Goal: Use online tool/utility: Utilize a website feature to perform a specific function

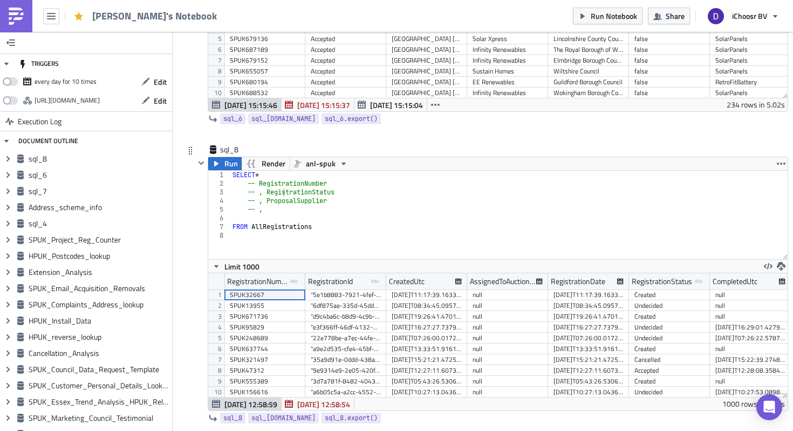
click at [260, 185] on div "SELECT * -- RegistrationNumber -- , RegistrationStatus -- , ProposalSupplier --…" at bounding box center [508, 224] width 557 height 106
click at [261, 194] on div "SELECT * RegistrationNumber -- , RegistrationStatus -- , ProposalSupplier -- , …" at bounding box center [508, 224] width 557 height 106
click at [277, 210] on div "SELECT * RegistrationNumber , RegistrationStatus -- , ProposalSupplier -- , FRO…" at bounding box center [508, 224] width 557 height 106
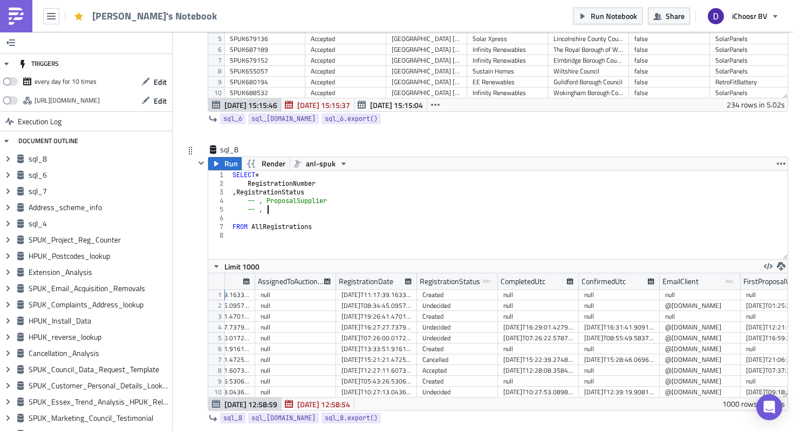
click at [282, 194] on div "SELECT * RegistrationNumber , RegistrationStatus -- , ProposalSupplier -- , FRO…" at bounding box center [508, 224] width 557 height 106
click at [322, 186] on div "SELECT * RegistrationNumber , BrandName -- , ProposalSupplier -- , FROM AllRegi…" at bounding box center [508, 224] width 557 height 106
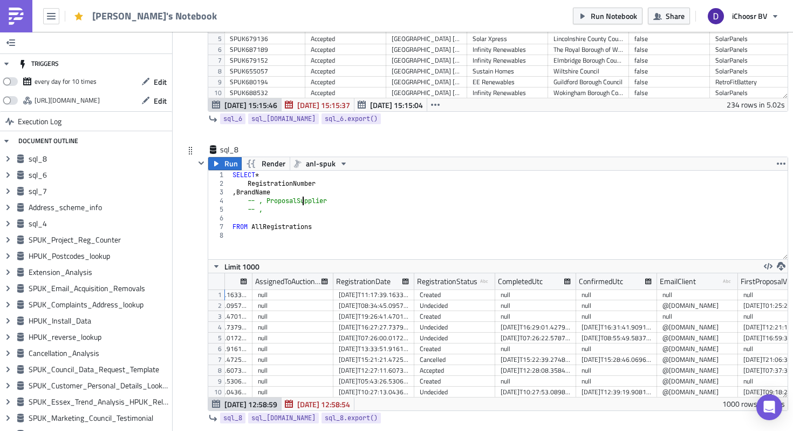
click at [302, 199] on div "SELECT * RegistrationNumber , BrandName -- , ProposalSupplier -- , FROM AllRegi…" at bounding box center [508, 224] width 557 height 106
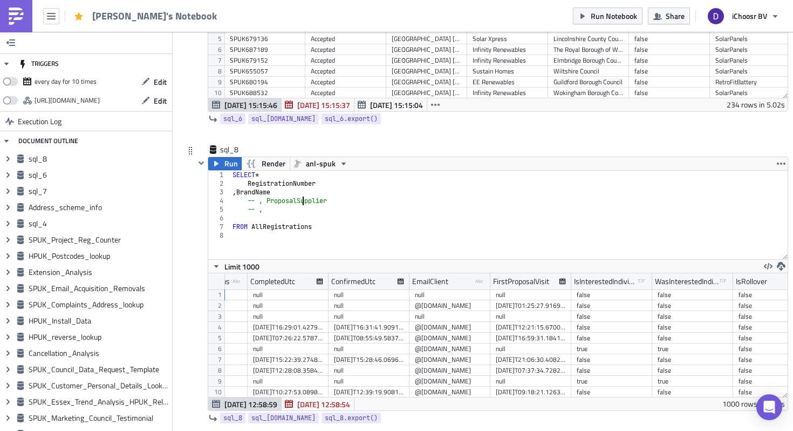
scroll to position [0, 516]
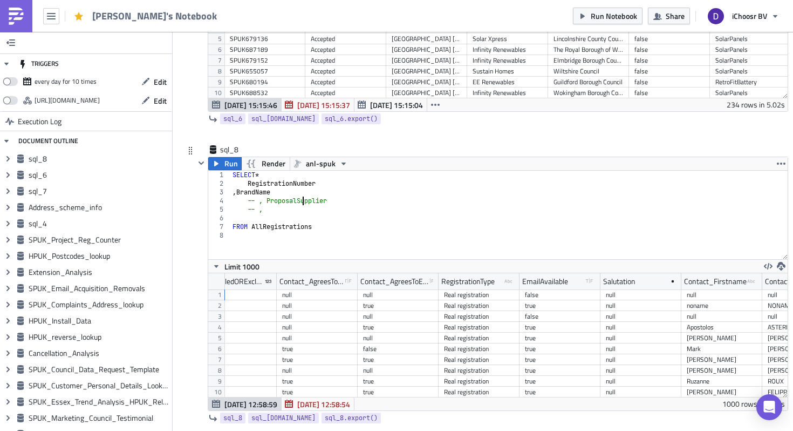
click at [319, 228] on div "SELECT * RegistrationNumber , BrandName -- , ProposalSupplier -- , FROM AllRegi…" at bounding box center [508, 224] width 557 height 106
type textarea "FROM AllRegistrations"
type textarea "WHERE RegistrationType = 'Real registration'"
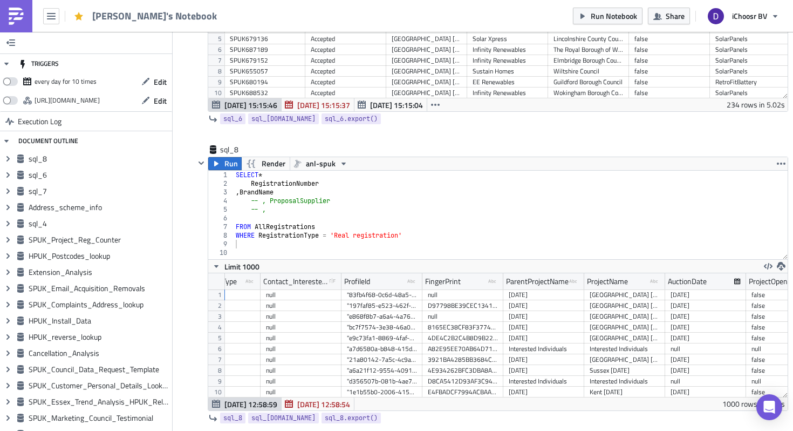
scroll to position [0, 4092]
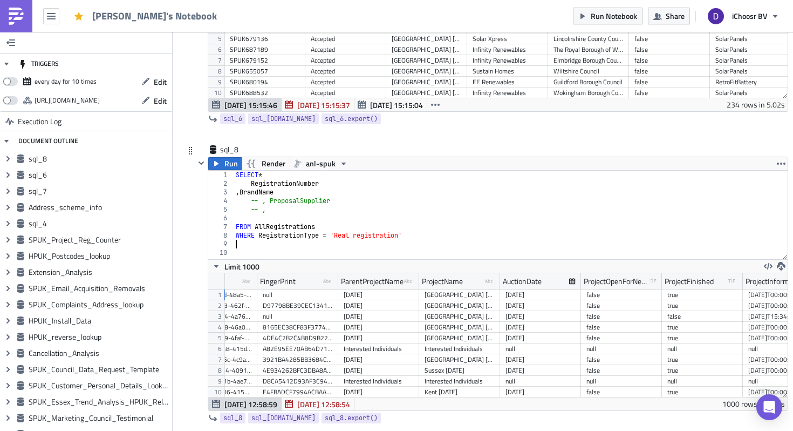
click at [274, 193] on div "SELECT * RegistrationNumber , BrandName -- , ProposalSupplier -- , FROM AllRegi…" at bounding box center [511, 224] width 554 height 106
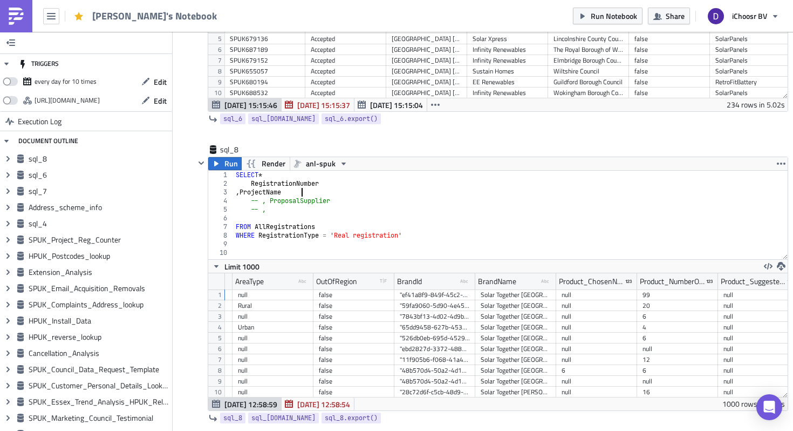
type textarea ", ProjectName"
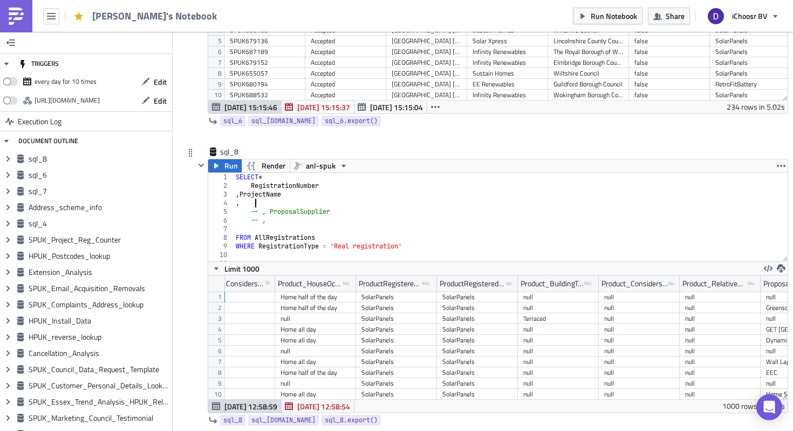
type textarea ","
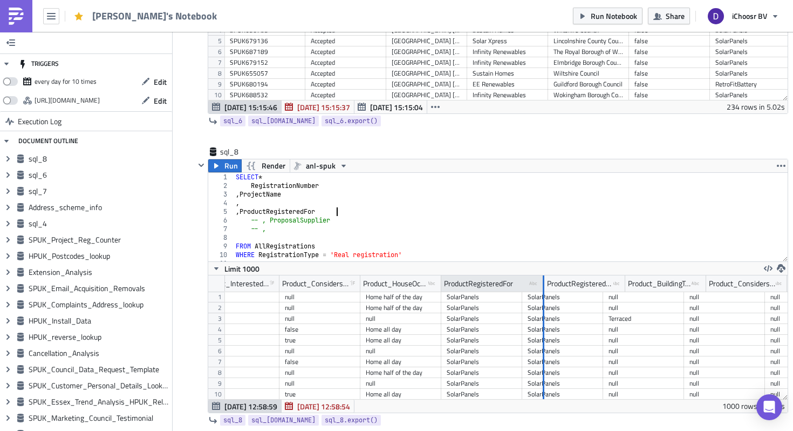
drag, startPoint x: 520, startPoint y: 281, endPoint x: 541, endPoint y: 282, distance: 20.5
click at [542, 282] on div at bounding box center [543, 283] width 3 height 17
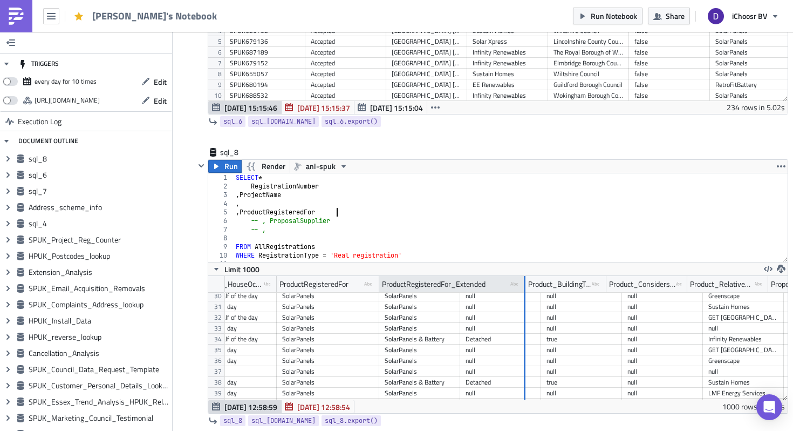
drag, startPoint x: 459, startPoint y: 280, endPoint x: 522, endPoint y: 282, distance: 62.6
click at [524, 282] on div at bounding box center [525, 284] width 2 height 17
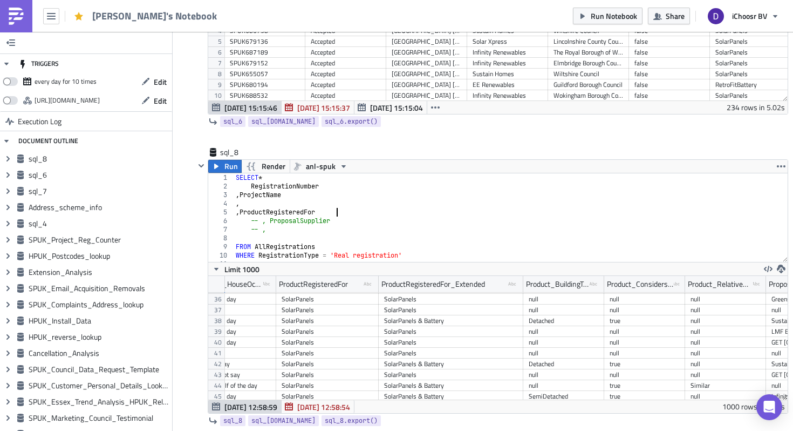
click at [352, 213] on div "SELECT * RegistrationNumber , ProjectName , , ProductRegisteredFor -- , Proposa…" at bounding box center [511, 226] width 554 height 106
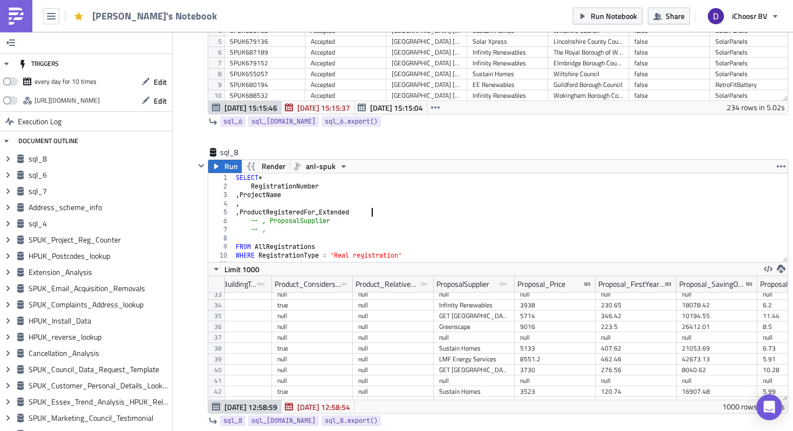
click at [263, 221] on div "SELECT * RegistrationNumber , ProjectName , , ProductRegisteredFor_Extended -- …" at bounding box center [511, 226] width 554 height 106
click at [269, 221] on div "SELECT * RegistrationNumber , ProjectName , , ProductRegisteredFor_Extended , P…" at bounding box center [511, 226] width 554 height 106
click at [270, 204] on div "SELECT * RegistrationNumber , ProjectName , , ProductRegisteredFor_Extended , -…" at bounding box center [511, 226] width 554 height 106
paste textarea "ProposalSupplier"
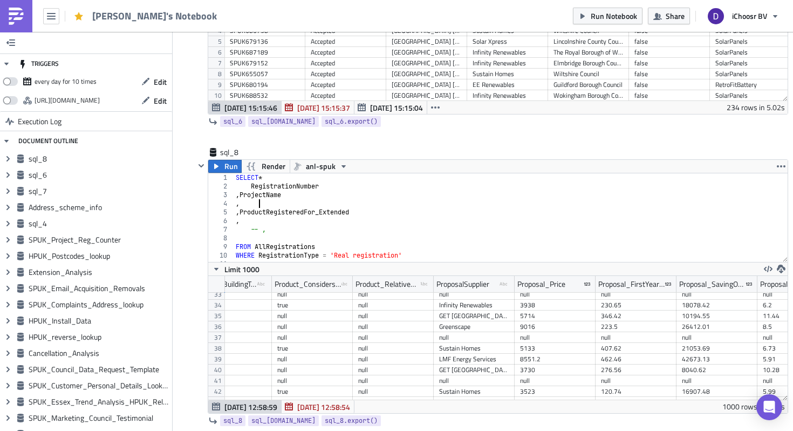
type textarea ", ProposalSupplier"
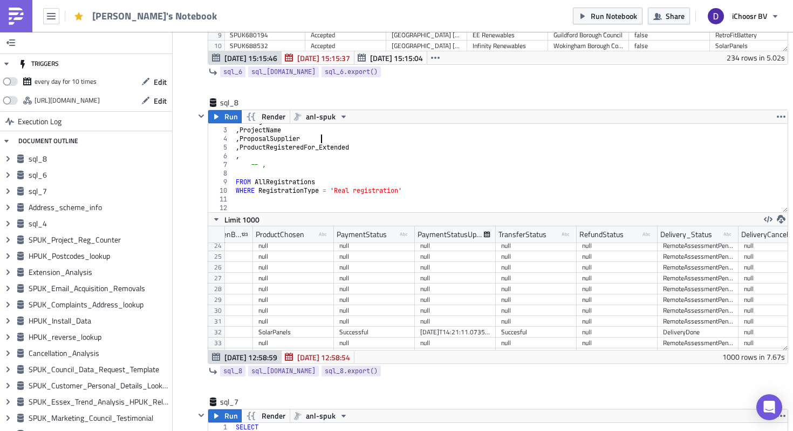
click at [310, 202] on div "RegistrationNumber , ProjectName , ProposalSupplier , ProductRegisteredFor_Exte…" at bounding box center [511, 170] width 554 height 106
type textarea "AND PaymentStatus = 'Successful'"
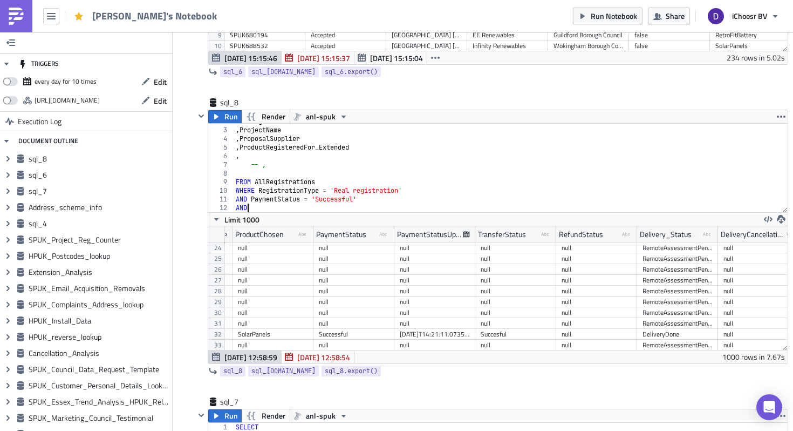
click at [300, 167] on div "RegistrationNumber , ProjectName , ProposalSupplier , ProductRegisteredFor_Exte…" at bounding box center [511, 170] width 554 height 106
type textarea "-"
type textarea ", TransferStatus"
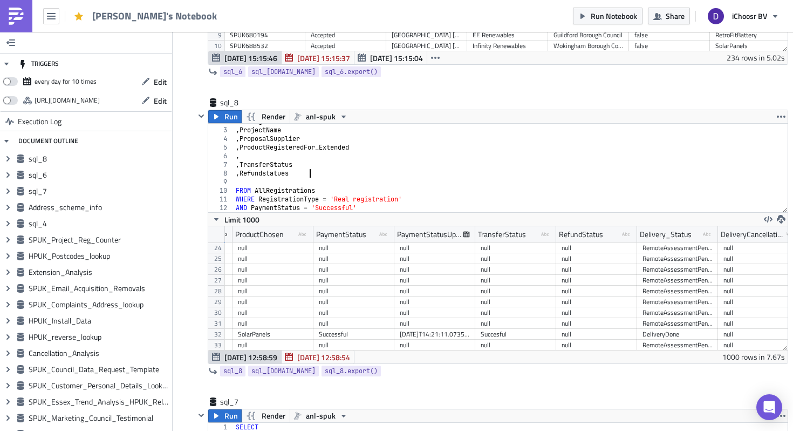
click at [285, 173] on div "RegistrationNumber , ProjectName , ProposalSupplier , ProductRegisteredFor_Exte…" at bounding box center [511, 170] width 554 height 106
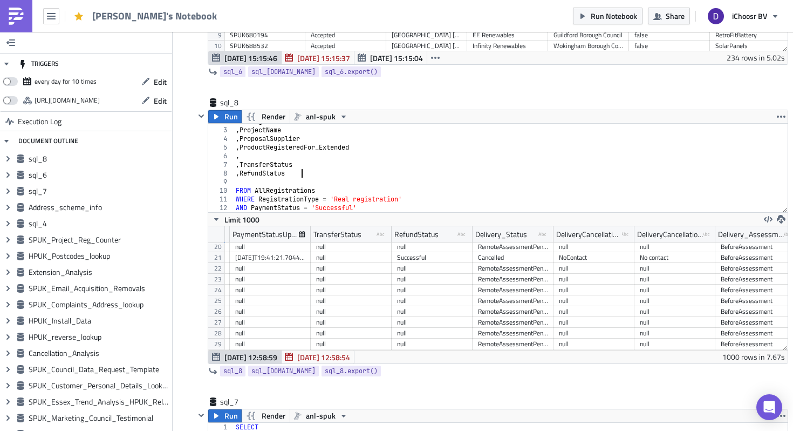
click at [393, 206] on div "RegistrationNumber , ProjectName , ProposalSupplier , ProductRegisteredFor_Exte…" at bounding box center [511, 170] width 554 height 106
type textarea "AND PaymentStatus = 'Successful'"
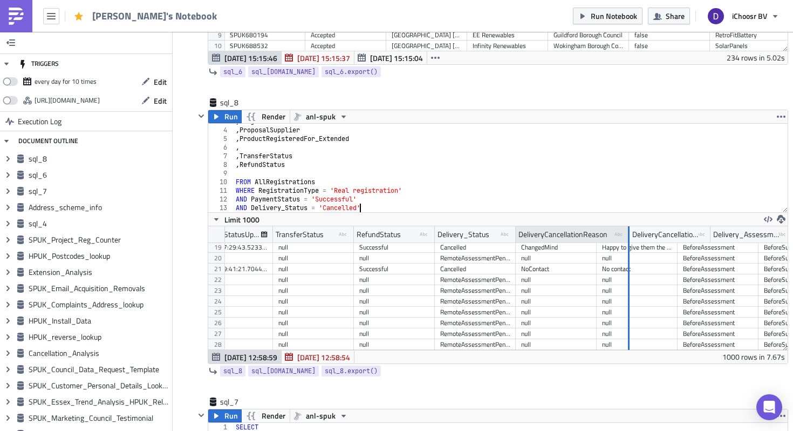
drag, startPoint x: 596, startPoint y: 234, endPoint x: 629, endPoint y: 234, distance: 33.5
click at [629, 234] on div at bounding box center [629, 234] width 2 height 17
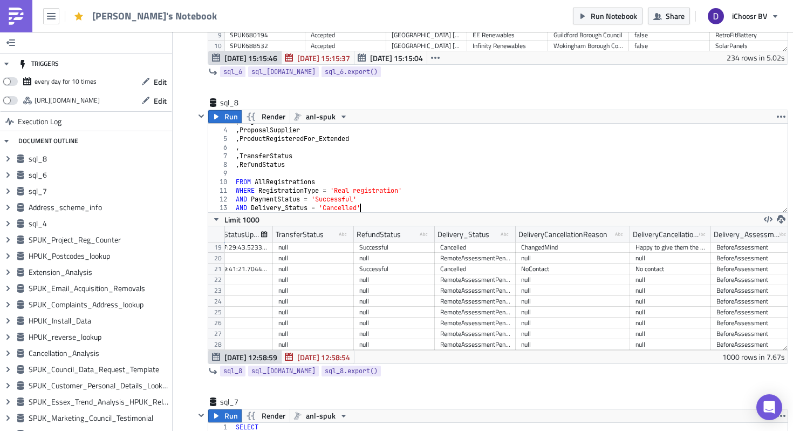
click at [260, 146] on div ", ProjectName , ProposalSupplier , ProductRegisteredFor_Extended , , TransferSt…" at bounding box center [511, 170] width 554 height 106
type textarea ","
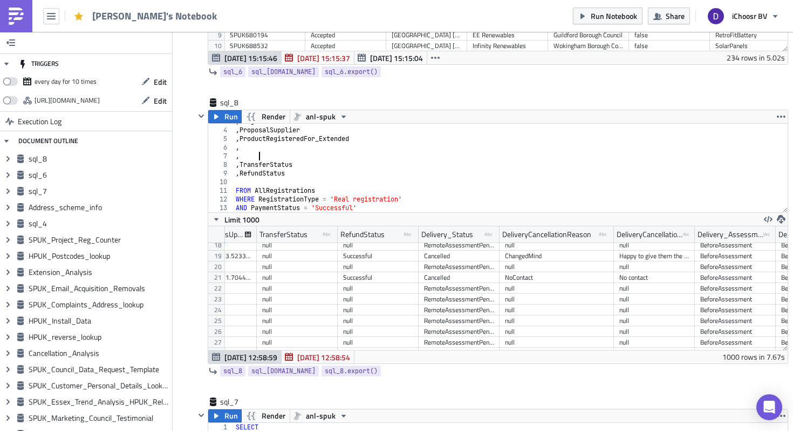
click at [268, 148] on div ", ProjectName , ProposalSupplier , ProductRegisteredFor_Extended , , , Transfer…" at bounding box center [511, 170] width 554 height 106
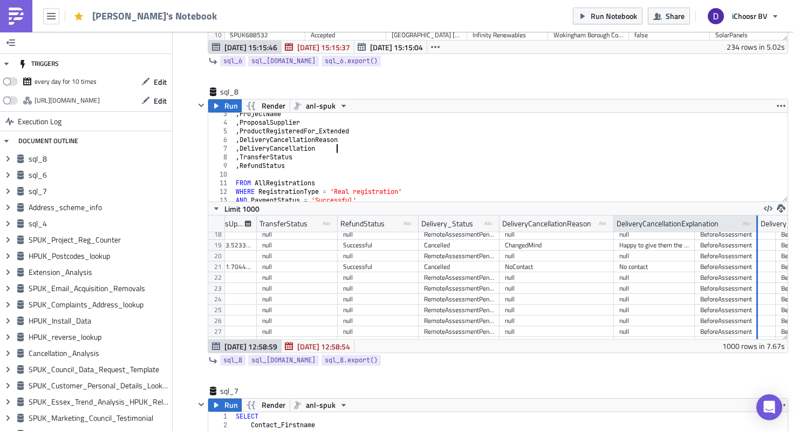
drag, startPoint x: 693, startPoint y: 223, endPoint x: 756, endPoint y: 224, distance: 63.1
click at [756, 224] on div at bounding box center [756, 223] width 3 height 17
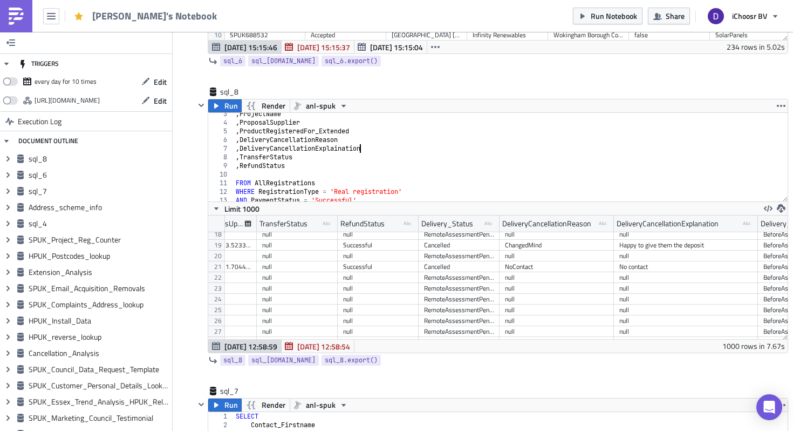
click at [360, 147] on div ", ProjectName , ProposalSupplier , ProductRegisteredFor_Extended , DeliveryCanc…" at bounding box center [511, 163] width 554 height 106
type textarea ", DeliveryCancellationExplanation"
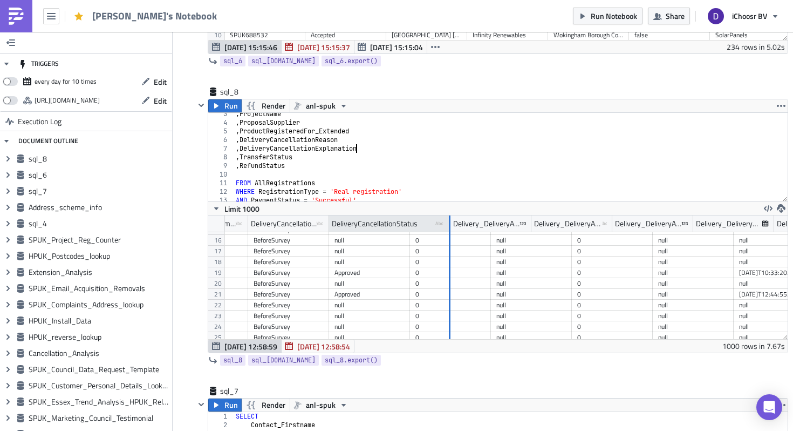
drag, startPoint x: 408, startPoint y: 226, endPoint x: 448, endPoint y: 226, distance: 39.9
click at [449, 226] on div at bounding box center [450, 223] width 2 height 17
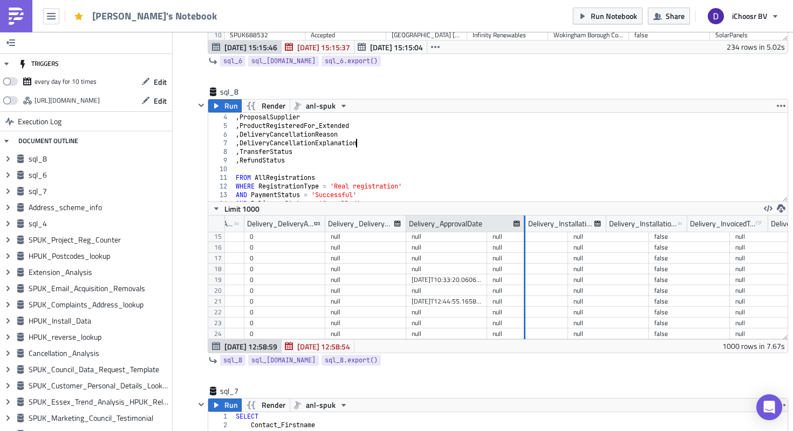
drag, startPoint x: 487, startPoint y: 221, endPoint x: 525, endPoint y: 228, distance: 38.9
click at [525, 228] on div at bounding box center [525, 223] width 2 height 17
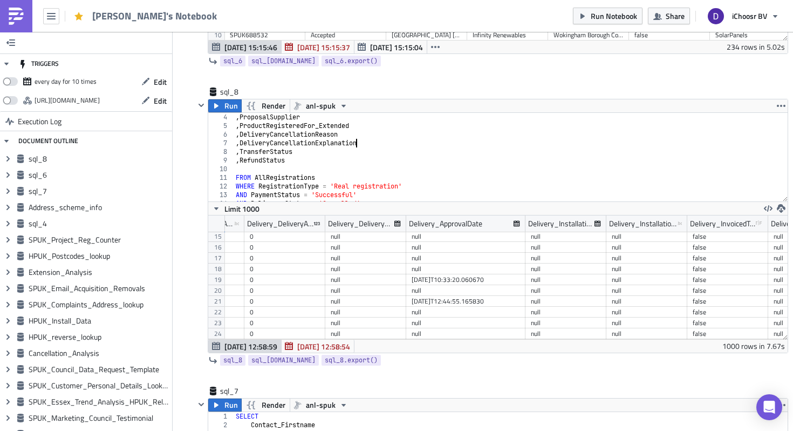
click at [354, 166] on div ", ProposalSupplier , ProductRegisteredFor_Extended , DeliveryCancellationReason…" at bounding box center [511, 166] width 554 height 106
click at [351, 160] on div ", ProposalSupplier , ProductRegisteredFor_Extended , DeliveryCancellationReason…" at bounding box center [511, 166] width 554 height 106
type textarea ", RefundStatus"
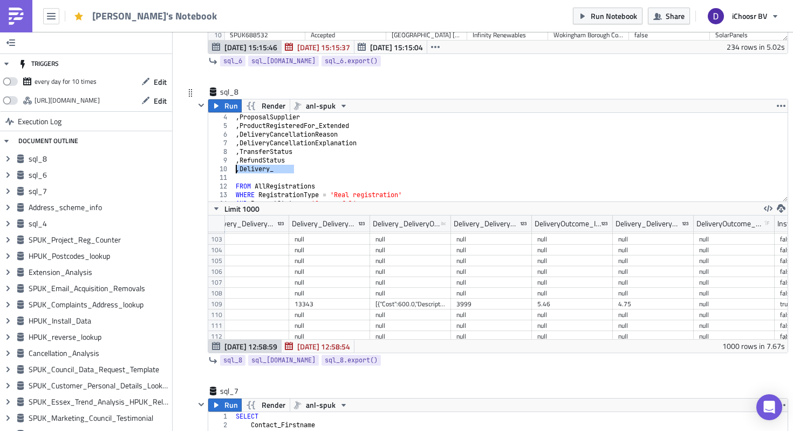
drag, startPoint x: 303, startPoint y: 169, endPoint x: 230, endPoint y: 169, distance: 72.3
click at [230, 169] on div ", Delivery_ 4 5 6 7 8 9 10 11 12 13 14 15 16 , ProposalSupplier , ProductRegist…" at bounding box center [497, 157] width 579 height 88
click at [305, 171] on div ", ProposalSupplier , ProductRegisteredFor_Extended , DeliveryCancellationReason…" at bounding box center [511, 166] width 554 height 106
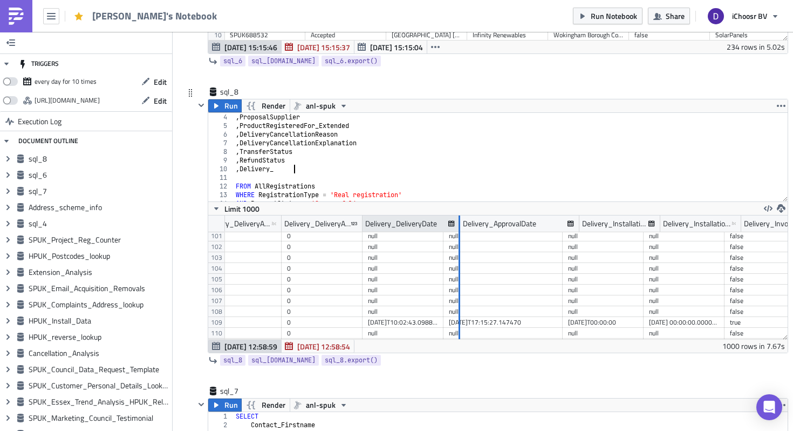
drag, startPoint x: 441, startPoint y: 222, endPoint x: 458, endPoint y: 224, distance: 16.8
click at [458, 224] on div at bounding box center [459, 223] width 3 height 17
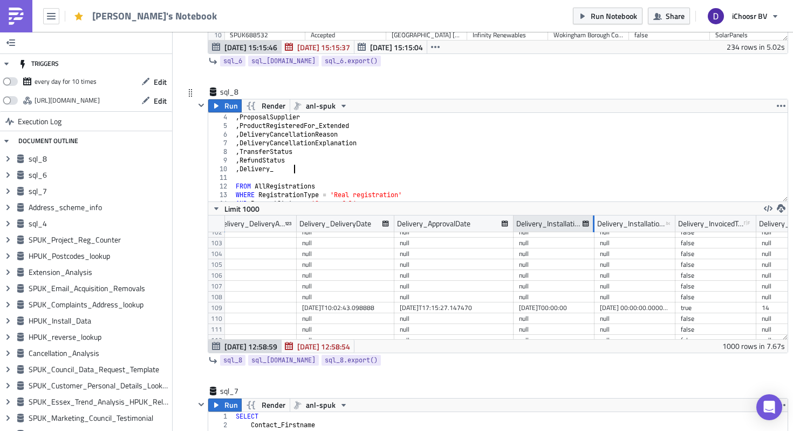
drag, startPoint x: 592, startPoint y: 223, endPoint x: 639, endPoint y: 223, distance: 46.9
click at [595, 223] on div at bounding box center [593, 223] width 3 height 17
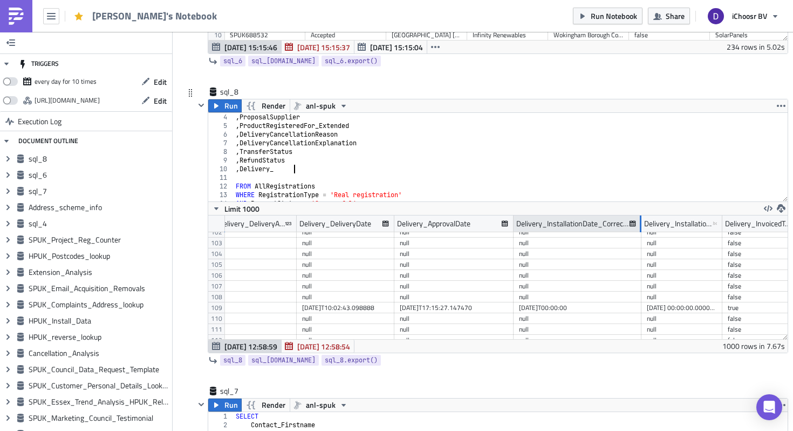
drag, startPoint x: 639, startPoint y: 223, endPoint x: 656, endPoint y: 223, distance: 16.7
click at [642, 223] on div at bounding box center [640, 223] width 3 height 17
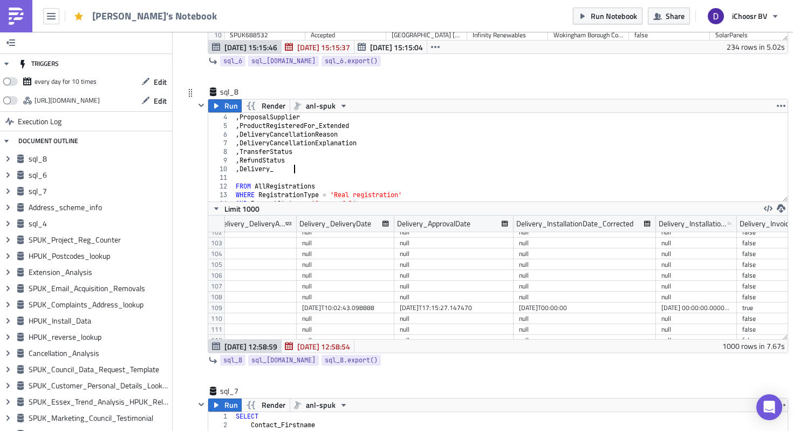
click at [303, 169] on div ", ProposalSupplier , ProductRegisteredFor_Extended , DeliveryCancellationReason…" at bounding box center [511, 166] width 554 height 106
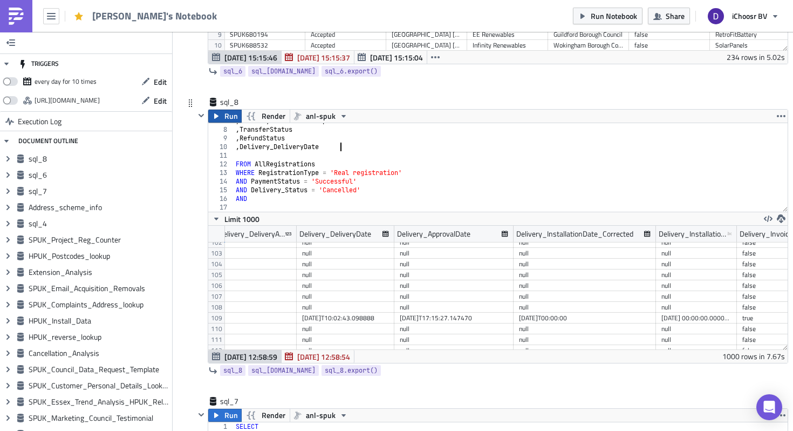
click at [226, 122] on span "Run" at bounding box center [230, 116] width 13 height 13
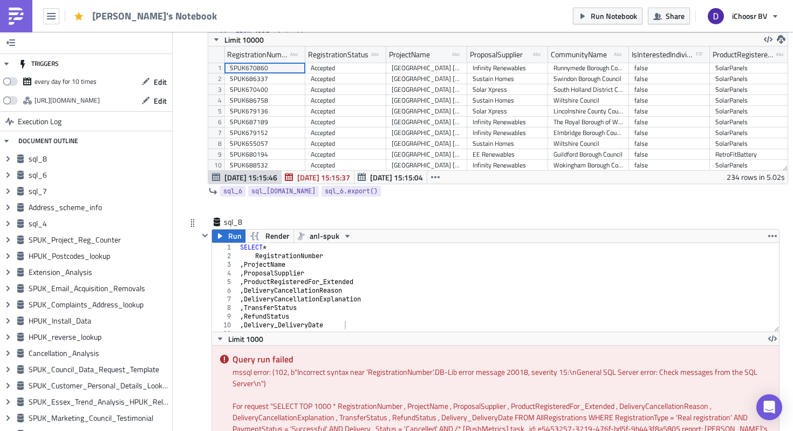
click at [274, 249] on div "SELECT * RegistrationNumber , ProjectName , ProposalSupplier , ProductRegistere…" at bounding box center [508, 296] width 541 height 106
click at [223, 238] on icon "button" at bounding box center [220, 235] width 9 height 9
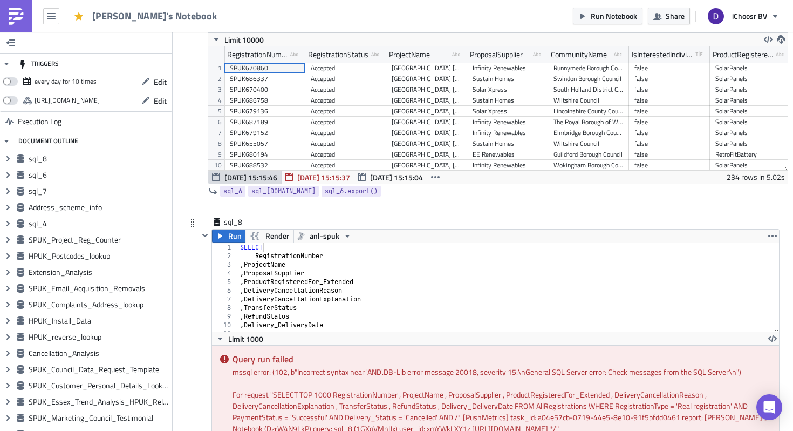
click at [353, 281] on div "SELECT RegistrationNumber , ProjectName , ProposalSupplier , ProductRegisteredF…" at bounding box center [508, 296] width 541 height 106
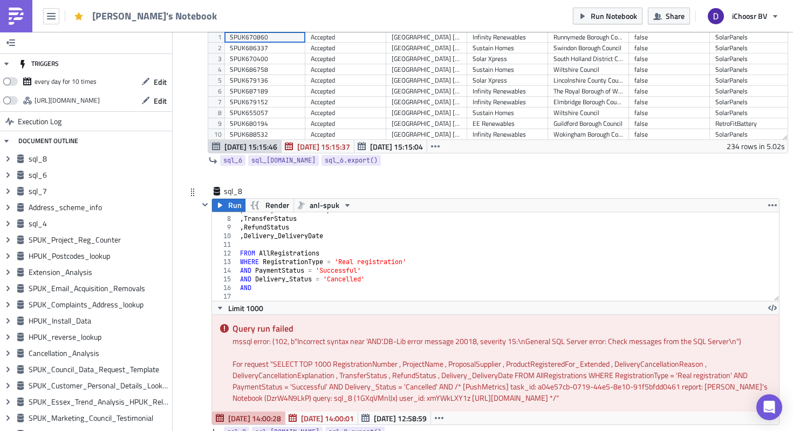
scroll to position [470, 0]
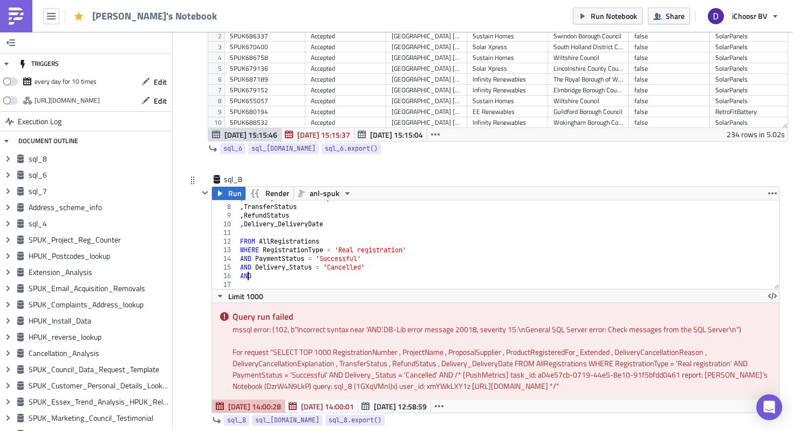
drag, startPoint x: 249, startPoint y: 274, endPoint x: 231, endPoint y: 274, distance: 18.3
click at [231, 274] on div ", ProductRegisteredFor_Extended 7 8 9 10 11 12 13 14 15 16 17 , DeliveryCancell…" at bounding box center [495, 244] width 567 height 88
type textarea "A"
type textarea "AND Delivery_Status = 'Cancelled'"
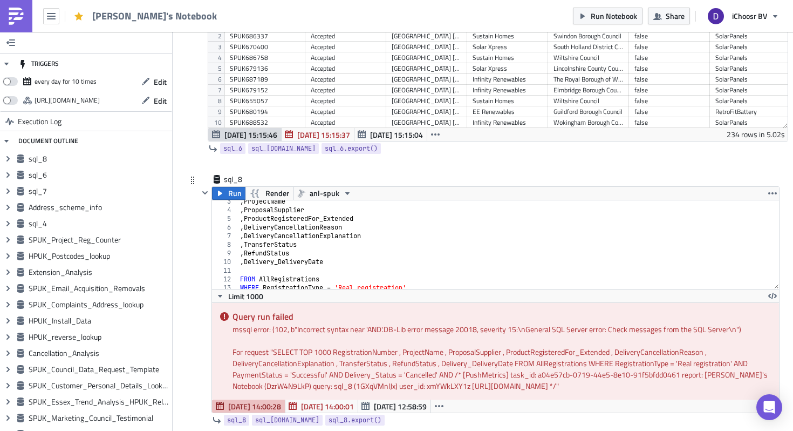
scroll to position [9, 0]
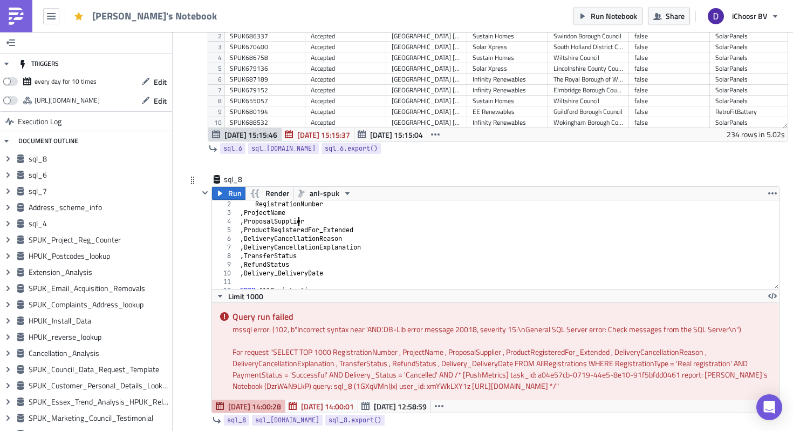
click at [298, 222] on div "RegistrationNumber , ProjectName , ProposalSupplier , ProductRegisteredFor_Exte…" at bounding box center [508, 253] width 541 height 106
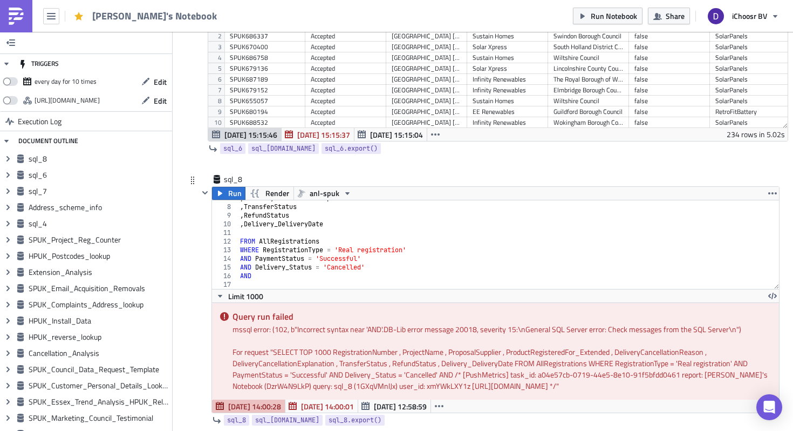
scroll to position [58, 0]
click at [261, 278] on div ", DeliveryCancellationExplanation , TransferStatus , RefundStatus , Delivery_De…" at bounding box center [508, 247] width 541 height 106
paste textarea "ProposalSupplier"
click at [343, 275] on div ", DeliveryCancellationExplanation , TransferStatus , RefundStatus , Delivery_De…" at bounding box center [508, 247] width 541 height 106
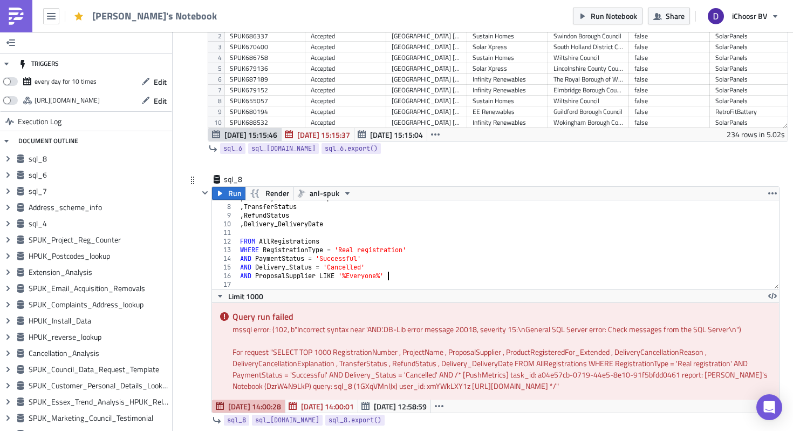
scroll to position [0, 12]
click at [343, 273] on div ", DeliveryCancellationExplanation , TransferStatus , RefundStatus , Delivery_De…" at bounding box center [508, 247] width 541 height 106
click at [230, 193] on span "Run" at bounding box center [234, 193] width 13 height 13
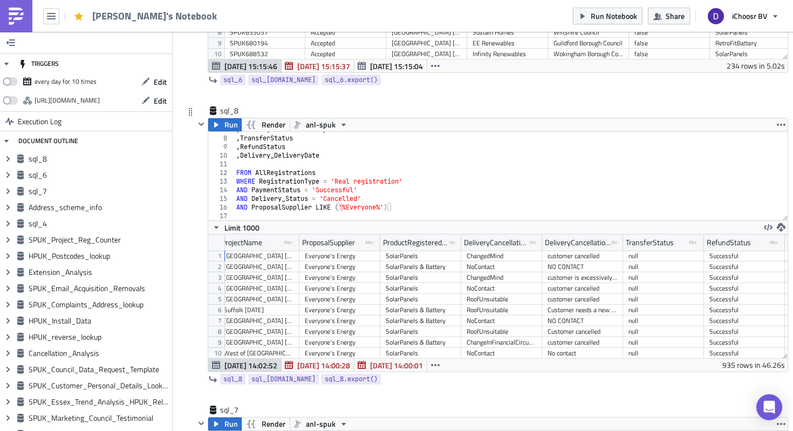
scroll to position [0, 165]
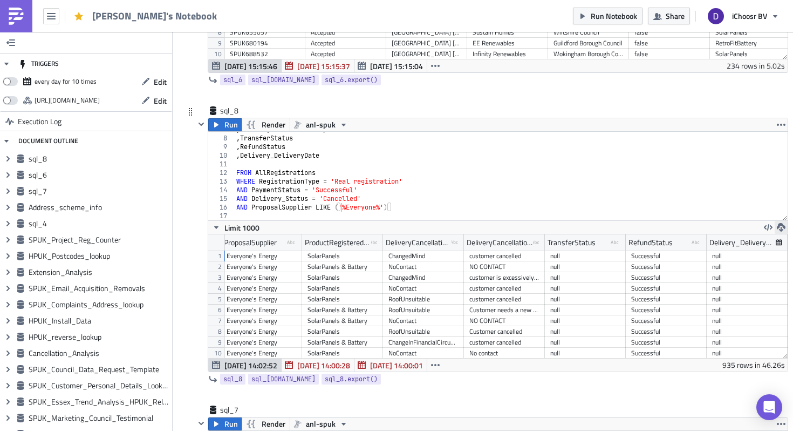
click at [782, 226] on icon "button" at bounding box center [781, 227] width 9 height 9
click at [705, 184] on div "CSV" at bounding box center [739, 186] width 84 height 11
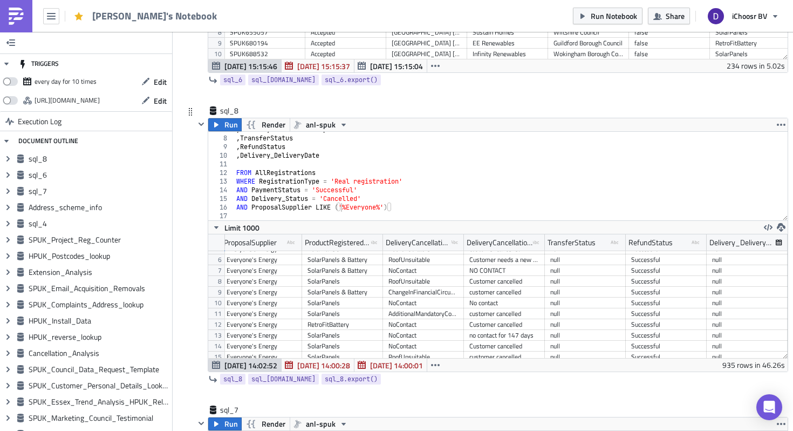
scroll to position [73, 165]
click at [496, 395] on icon "button" at bounding box center [498, 395] width 6 height 6
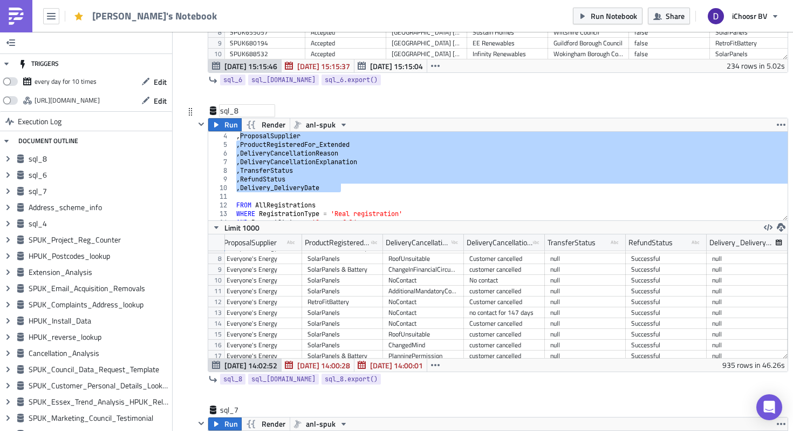
scroll to position [0, 0]
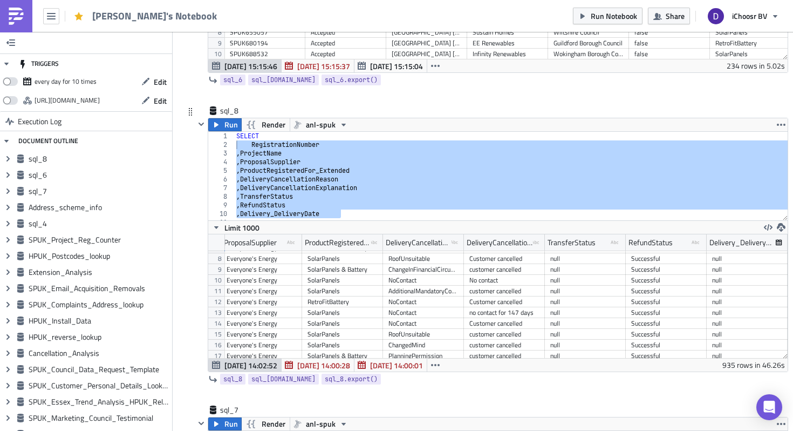
drag, startPoint x: 345, startPoint y: 186, endPoint x: 224, endPoint y: 148, distance: 127.1
click at [224, 148] on div "AND ProposalSupplier LIKE ('%Everyone%') 1 2 3 4 5 6 7 8 9 10 11 12 SELECT Regi…" at bounding box center [497, 176] width 579 height 88
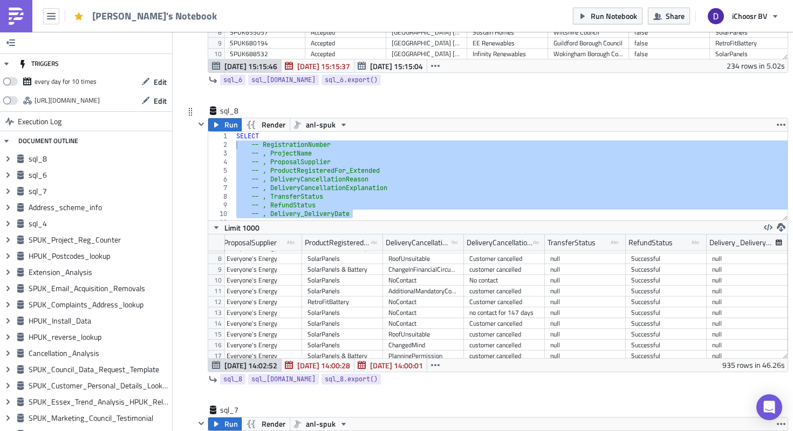
click at [311, 138] on div "SELECT -- RegistrationNumber -- , ProjectName -- , ProposalSupplier -- , Produc…" at bounding box center [511, 185] width 554 height 106
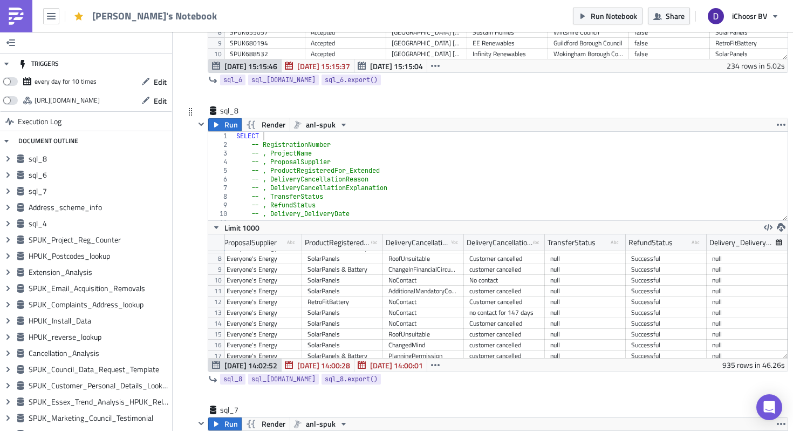
scroll to position [0, 9]
click at [225, 131] on span "Run" at bounding box center [230, 124] width 13 height 13
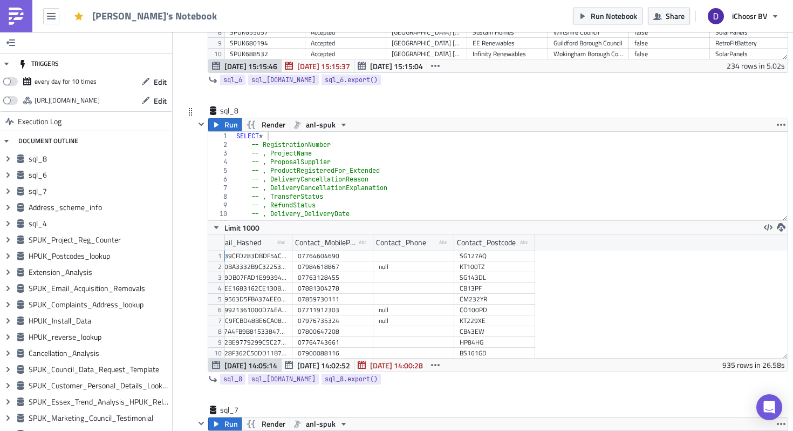
scroll to position [0, 3295]
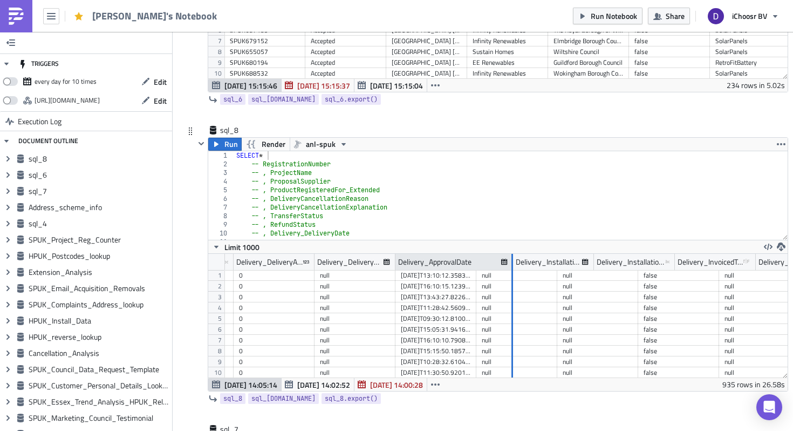
drag, startPoint x: 474, startPoint y: 256, endPoint x: 511, endPoint y: 260, distance: 36.8
click at [512, 260] on div at bounding box center [513, 262] width 2 height 17
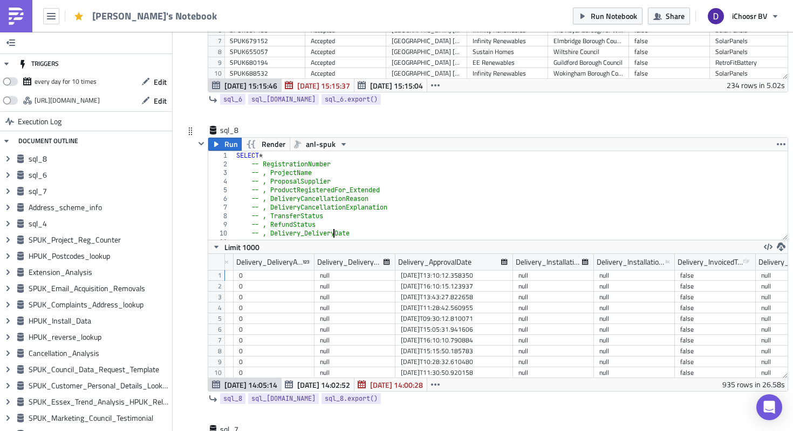
drag, startPoint x: 335, startPoint y: 231, endPoint x: 325, endPoint y: 232, distance: 9.7
click at [325, 232] on div "SELECT * -- RegistrationNumber -- , ProjectName -- , ProposalSupplier -- , Prod…" at bounding box center [511, 204] width 554 height 106
drag, startPoint x: 338, startPoint y: 233, endPoint x: 308, endPoint y: 235, distance: 30.9
click at [308, 235] on div "SELECT * -- RegistrationNumber -- , ProjectName -- , ProposalSupplier -- , Prod…" at bounding box center [511, 204] width 554 height 106
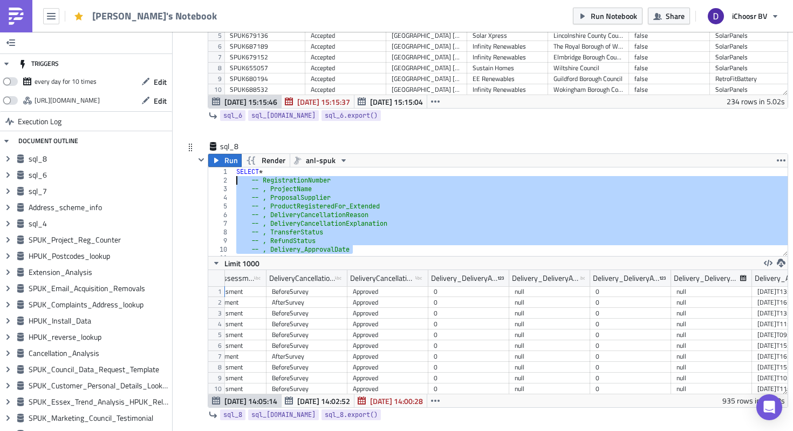
drag, startPoint x: 357, startPoint y: 248, endPoint x: 229, endPoint y: 181, distance: 144.3
click at [229, 181] on div "-- , Delivery_ApprovalDate 1 2 3 4 5 6 7 8 9 10 11 12 SELECT * -- RegistrationN…" at bounding box center [497, 211] width 579 height 88
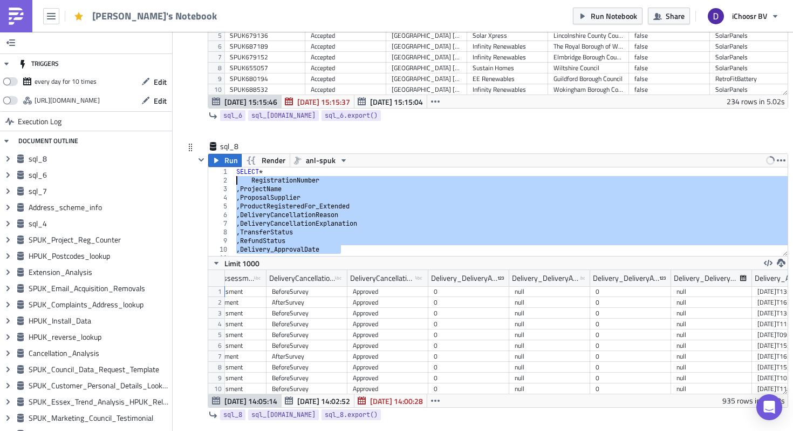
click at [276, 175] on div "SELECT * RegistrationNumber , ProjectName , ProposalSupplier , ProductRegistere…" at bounding box center [511, 220] width 554 height 106
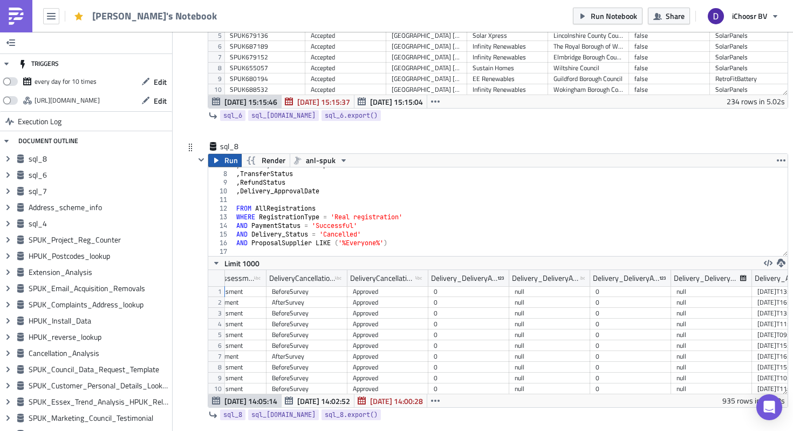
click at [228, 162] on span "Run" at bounding box center [230, 160] width 13 height 13
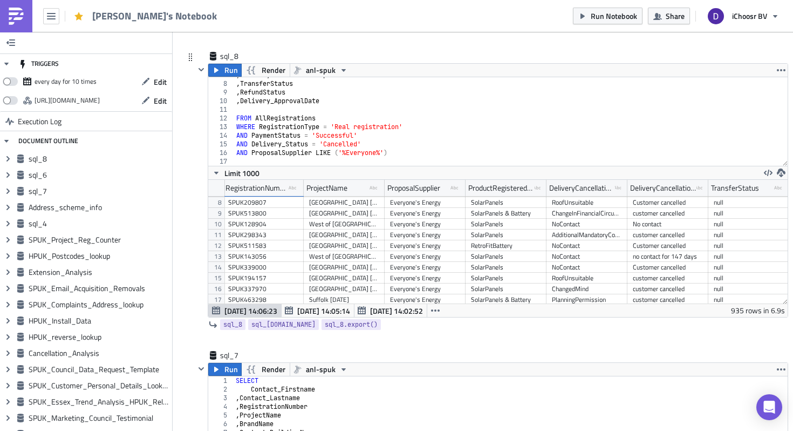
scroll to position [110, 2]
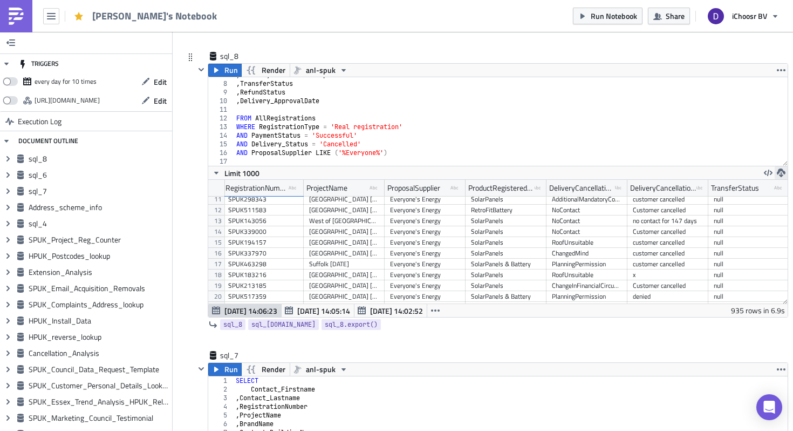
click at [782, 176] on icon "button" at bounding box center [781, 172] width 9 height 9
click at [717, 137] on div "CSV" at bounding box center [739, 131] width 84 height 11
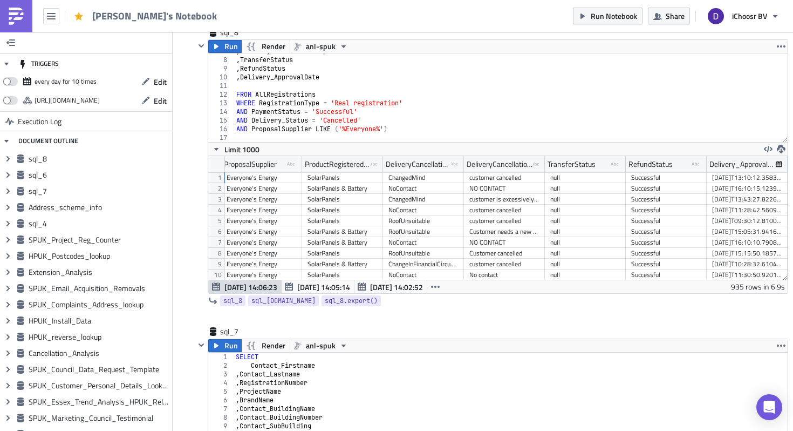
scroll to position [621, 0]
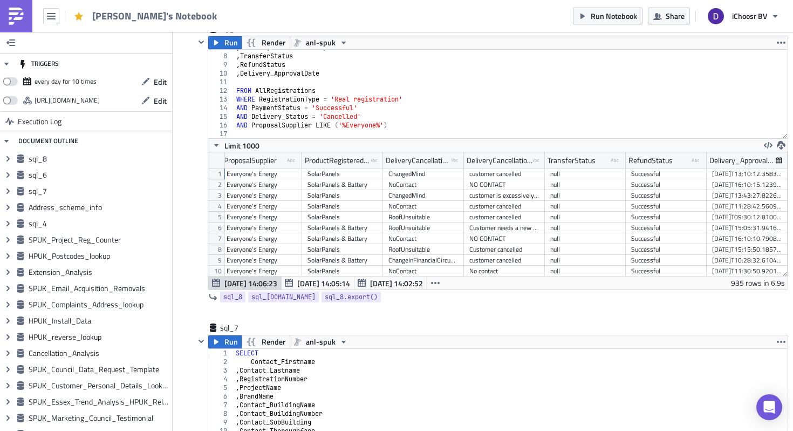
type textarea "FROM AllRegistrations"
click at [325, 91] on div ", DeliveryCancellationExplanation , TransferStatus , RefundStatus , Delivery_Ap…" at bounding box center [511, 96] width 554 height 106
click at [330, 116] on div ", TransferStatus , RefundStatus , Delivery_ApprovalDate FROM AllRegistrations W…" at bounding box center [511, 96] width 554 height 106
click at [327, 116] on div ", TransferStatus , RefundStatus , Delivery_ApprovalDate FROM AllRegistrations W…" at bounding box center [511, 96] width 554 height 106
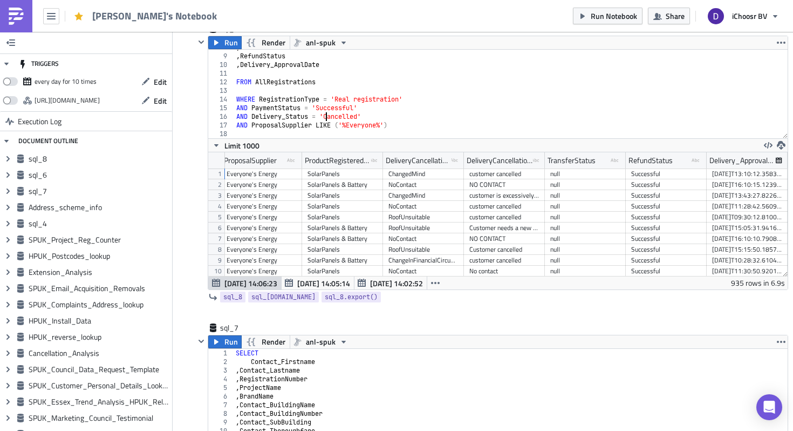
type textarea "AND Delivery_Status = 'Cancelled'"
